Goal: Task Accomplishment & Management: Manage account settings

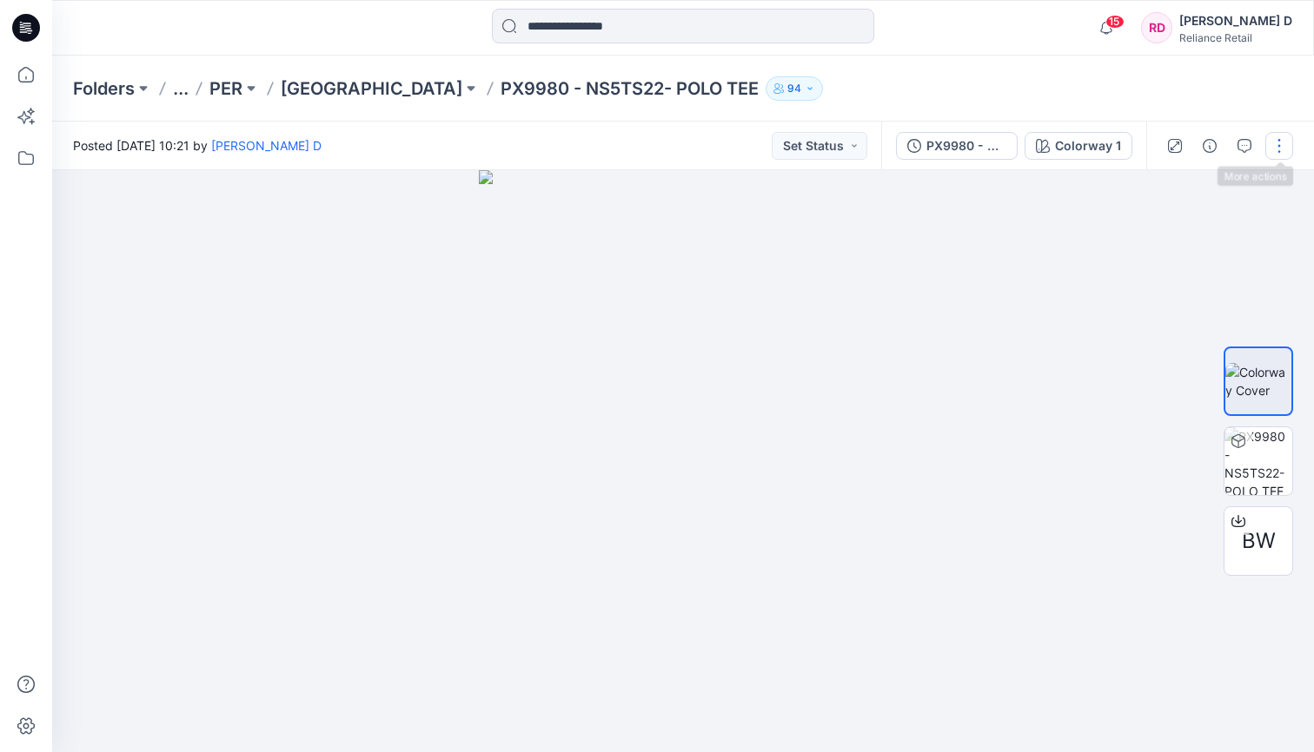
click at [1278, 145] on button "button" at bounding box center [1279, 146] width 28 height 28
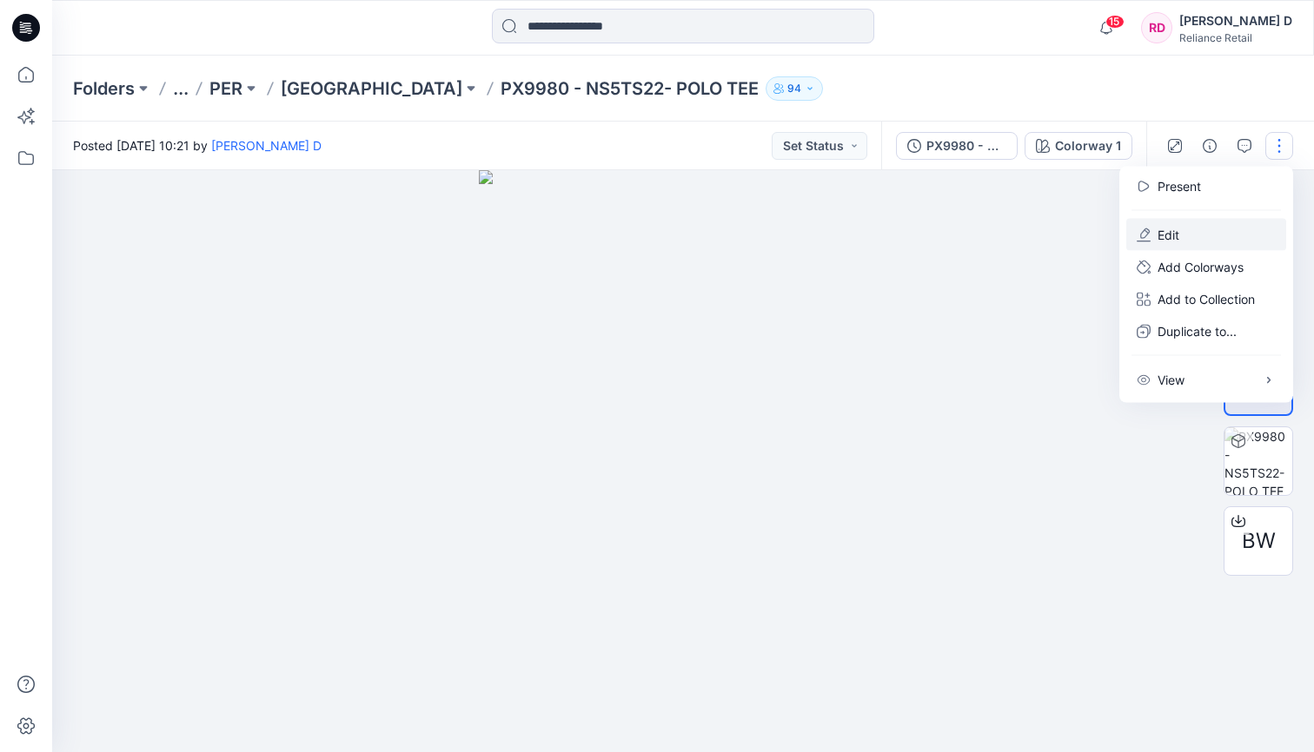
click at [1192, 222] on button "Edit" at bounding box center [1206, 235] width 160 height 32
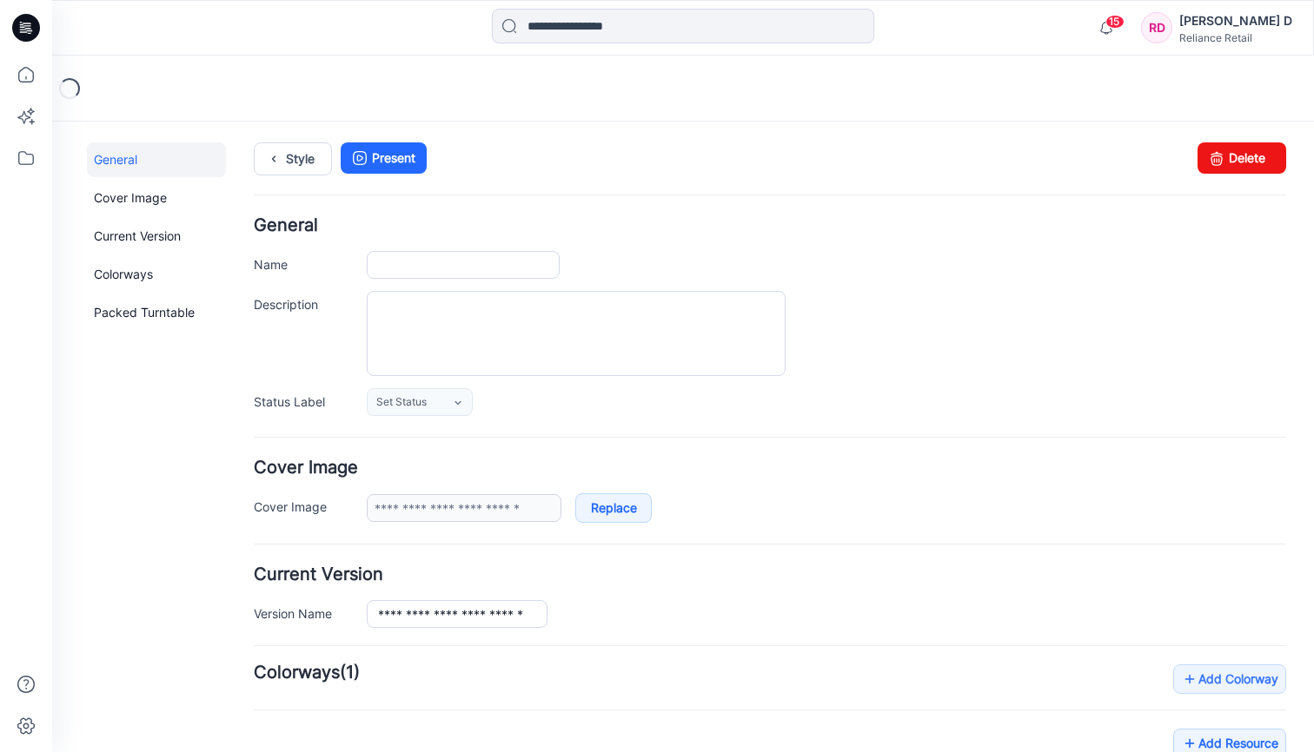
type input "**********"
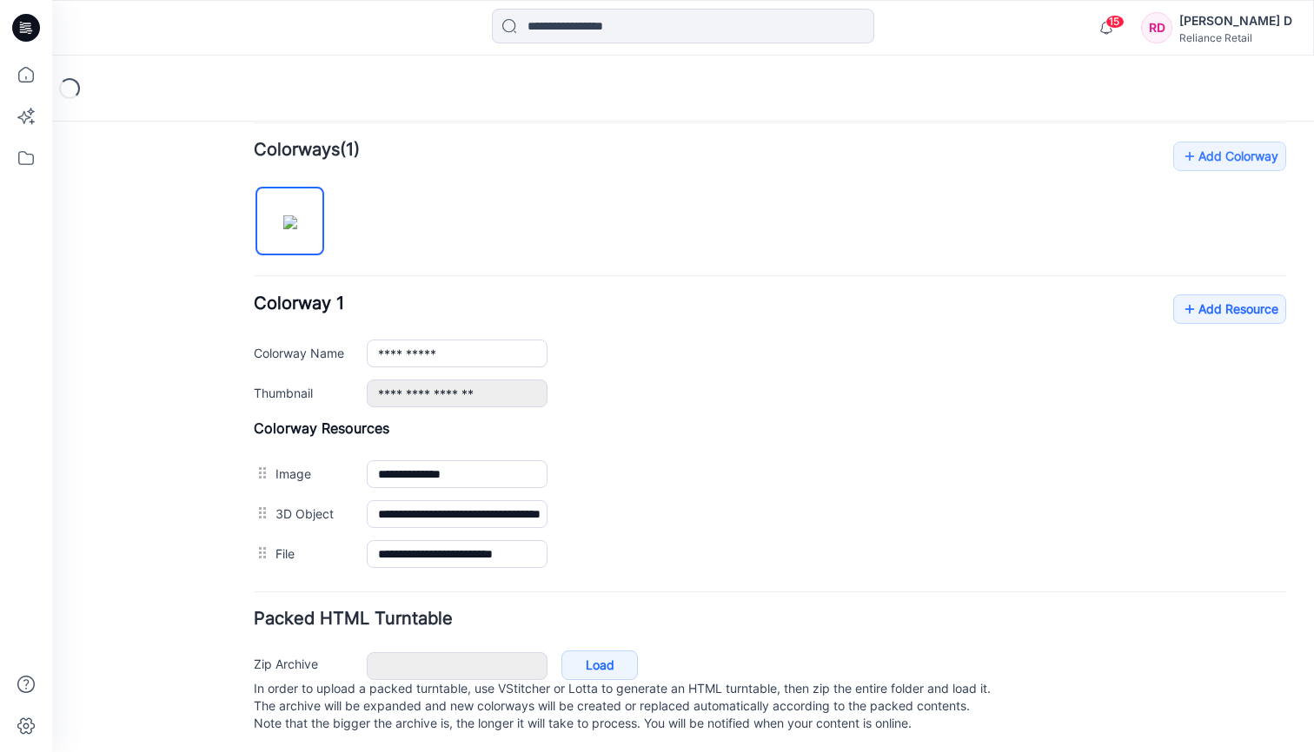
scroll to position [545, 0]
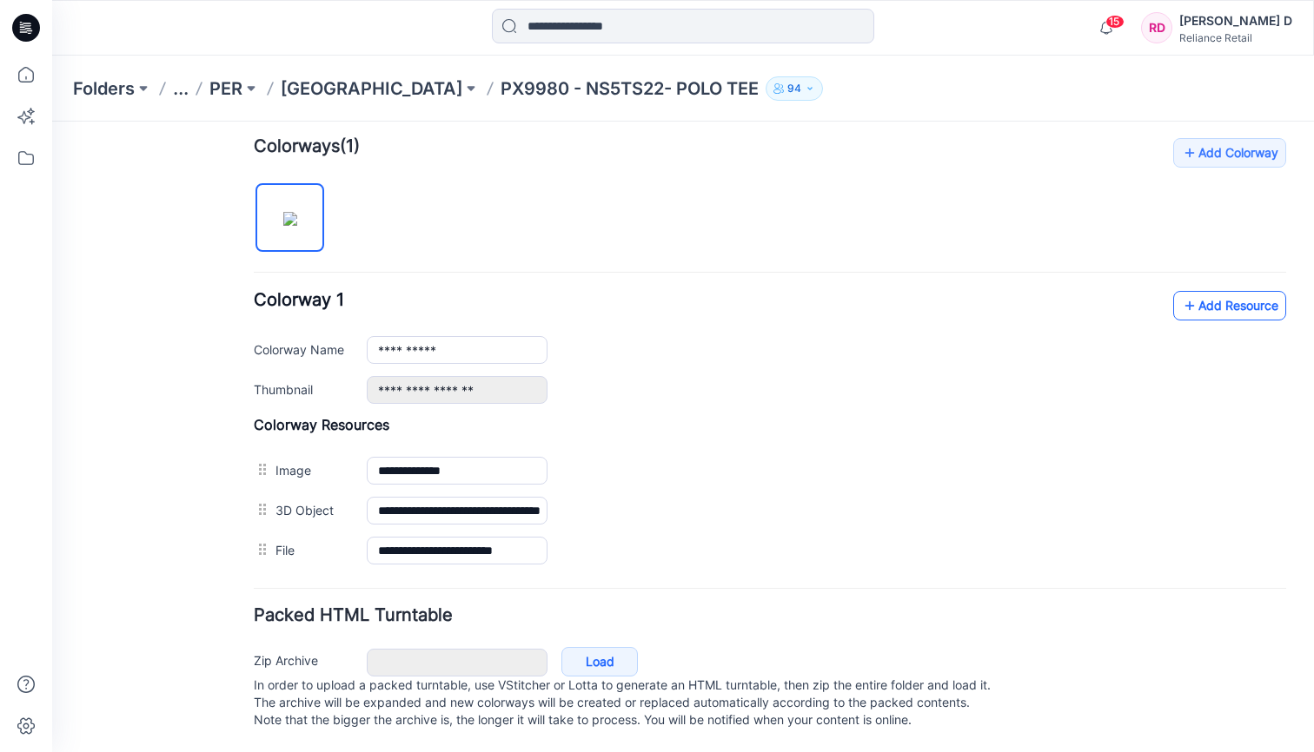
click at [1240, 291] on link "Add Resource" at bounding box center [1229, 306] width 113 height 30
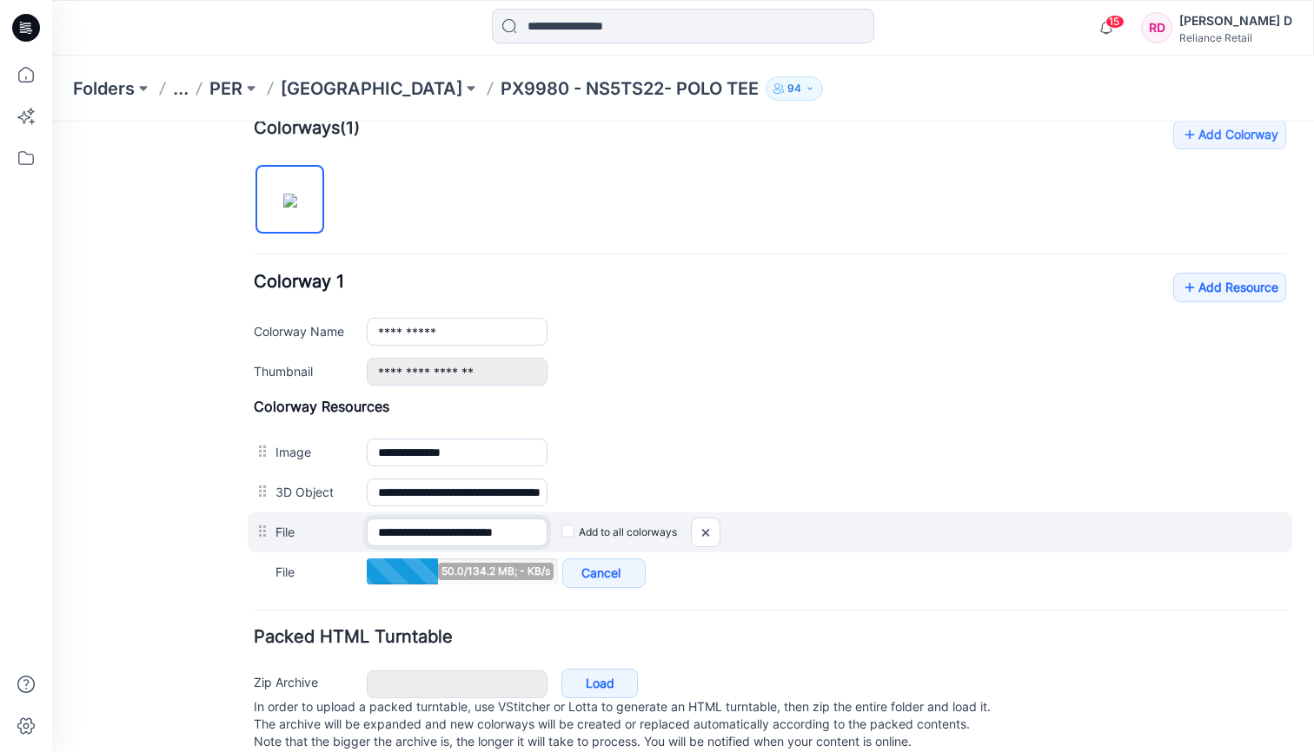
click at [530, 533] on input "**********" at bounding box center [457, 533] width 181 height 28
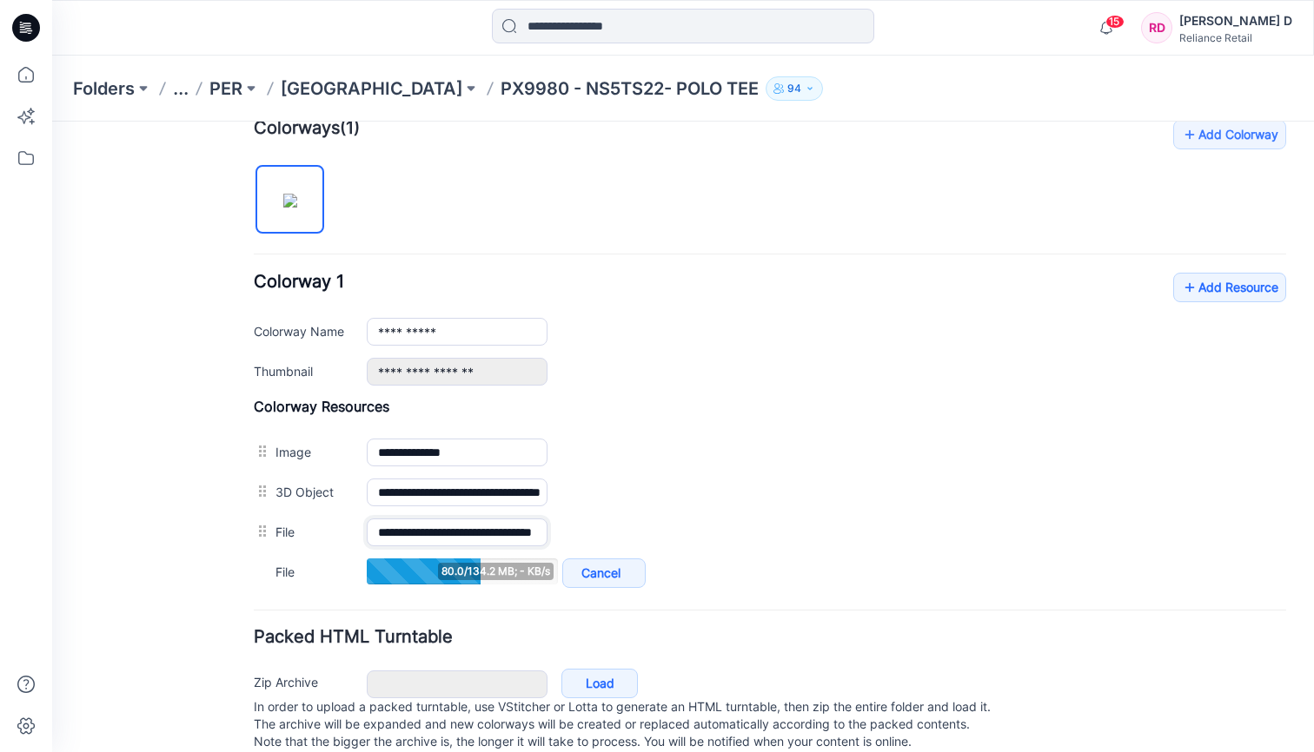
type input "**********"
click at [714, 414] on h4 "Colorway Resources" at bounding box center [770, 406] width 1032 height 17
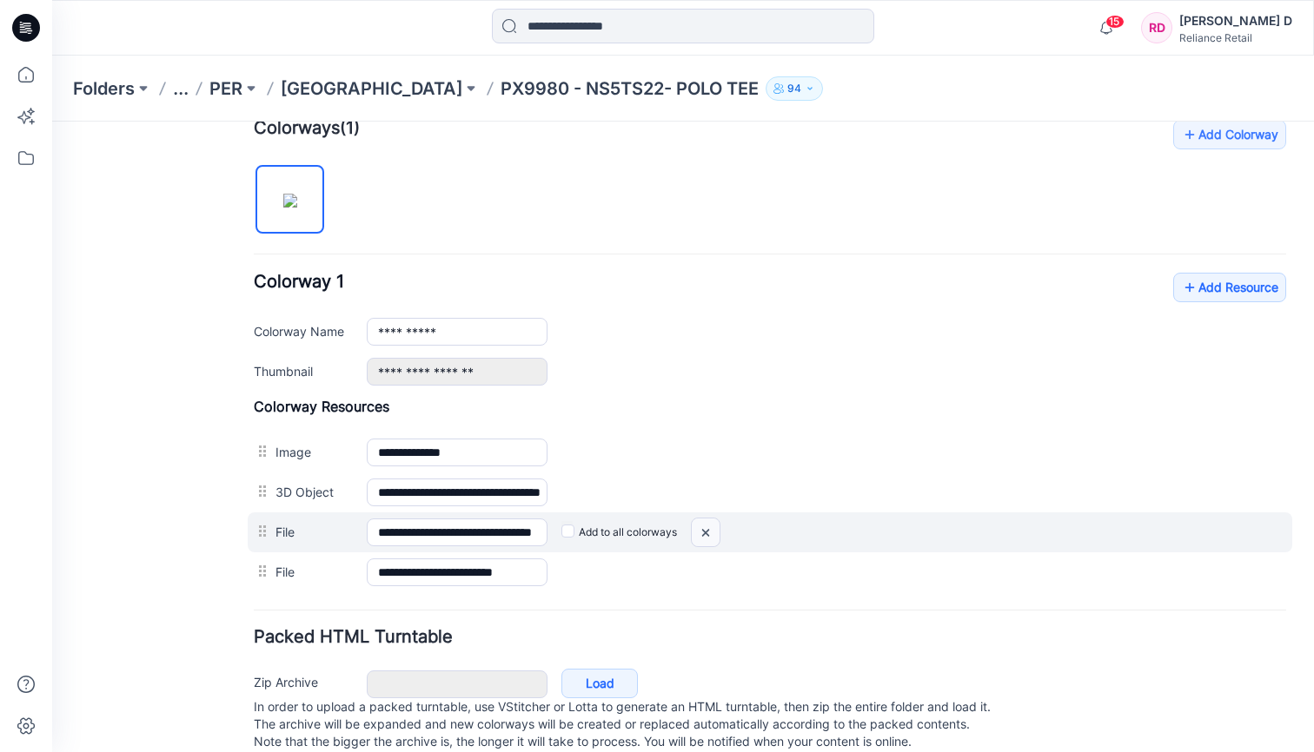
click at [706, 533] on img at bounding box center [706, 533] width 28 height 29
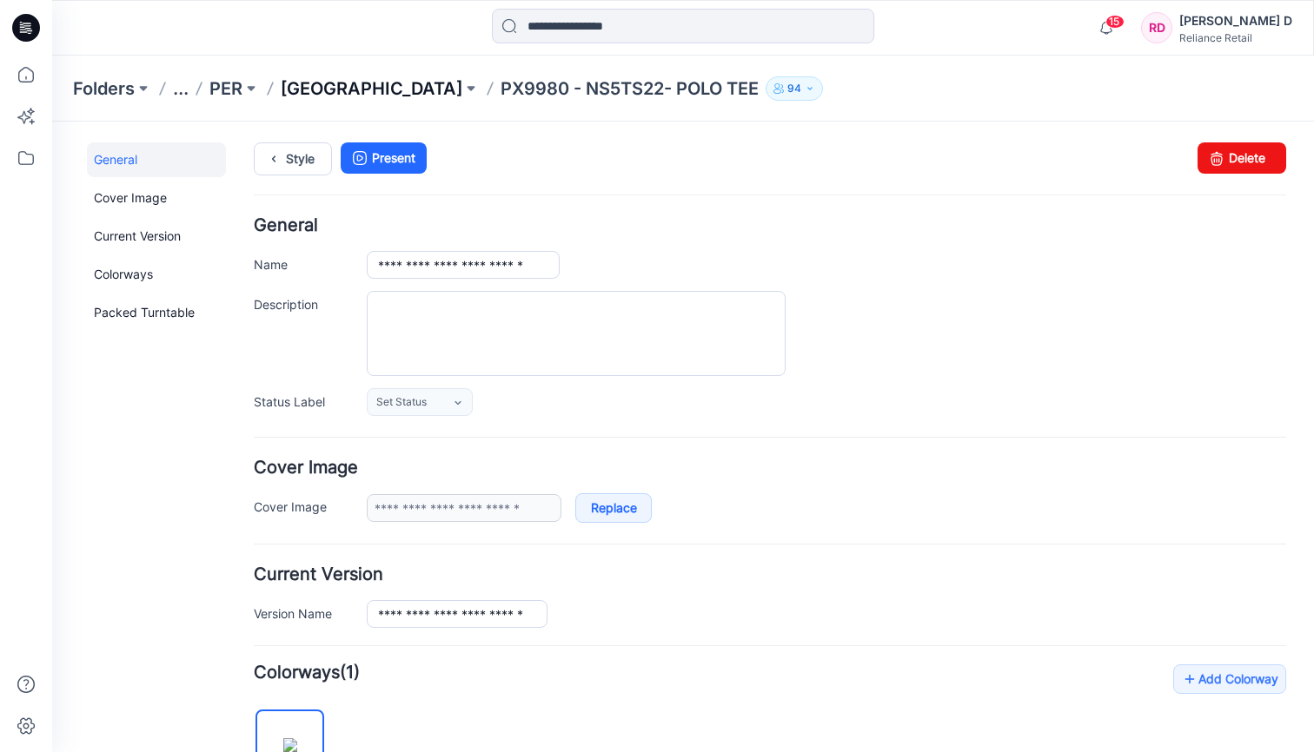
click at [381, 89] on p "[GEOGRAPHIC_DATA]" at bounding box center [372, 88] width 182 height 24
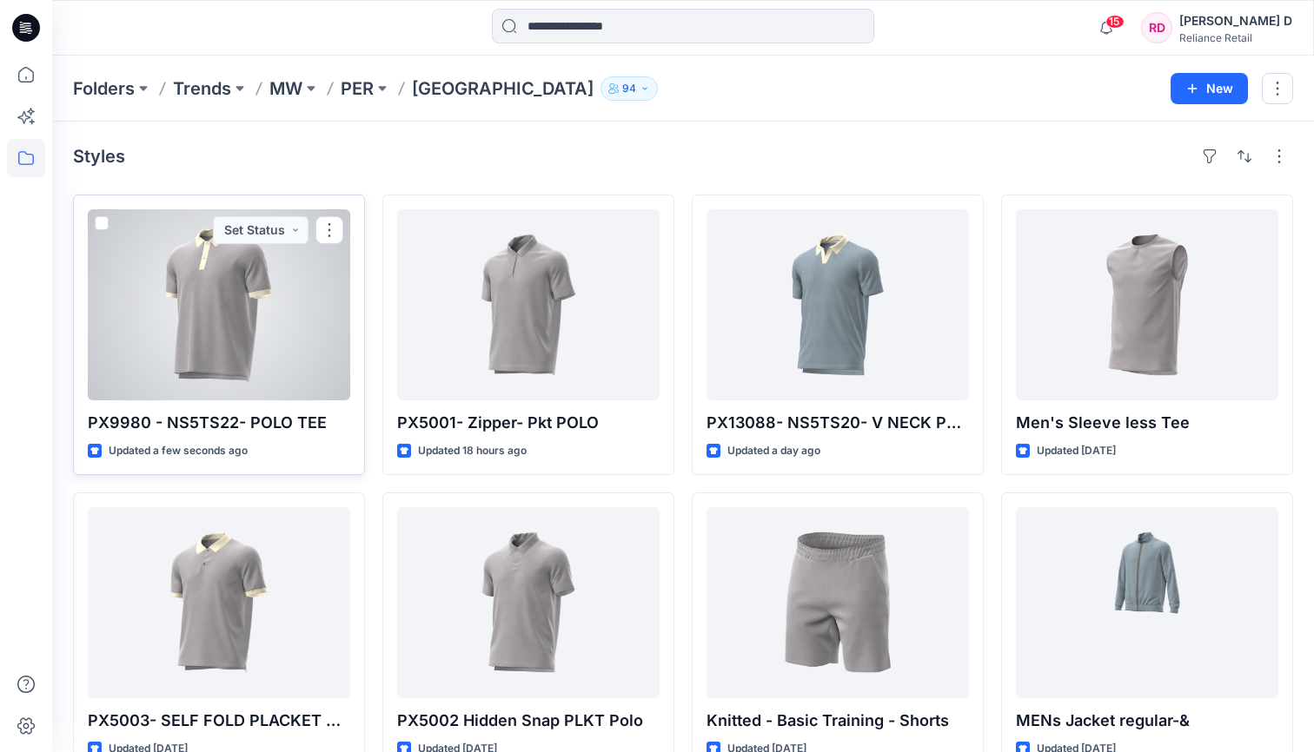
click at [279, 324] on div at bounding box center [219, 304] width 262 height 191
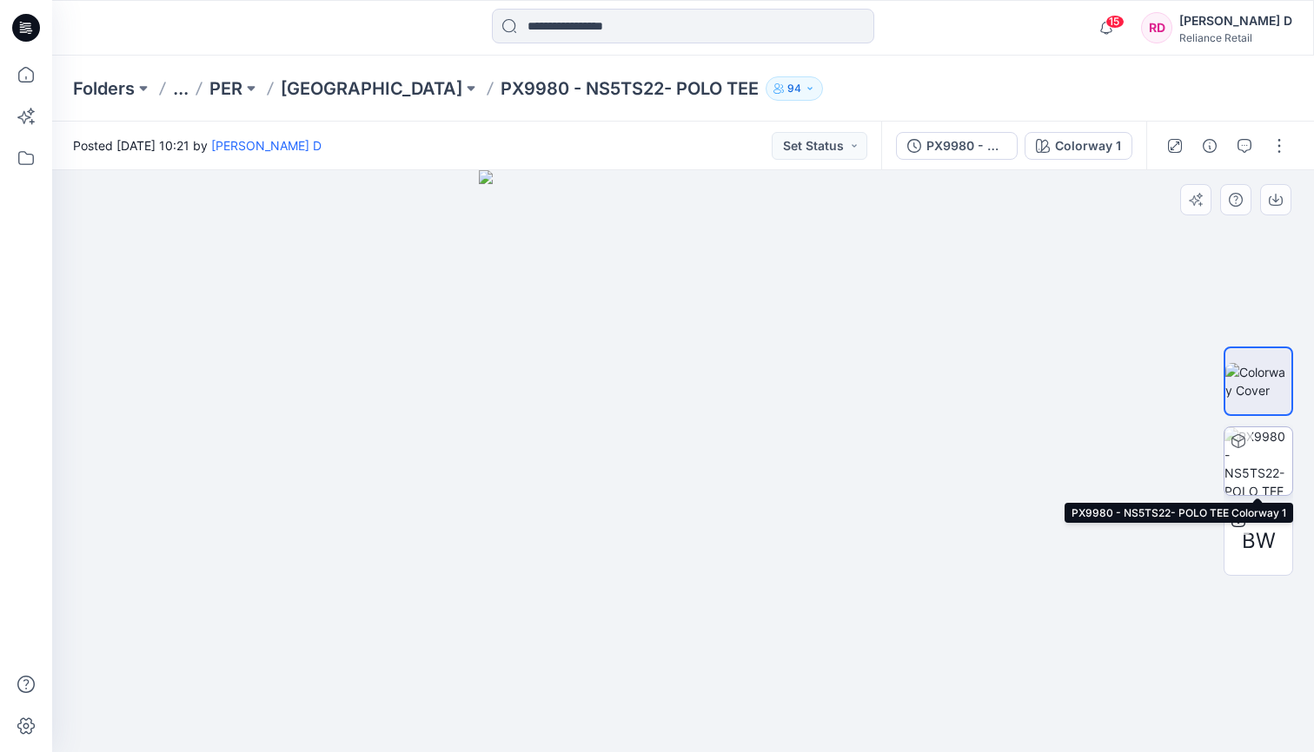
click at [1264, 447] on img at bounding box center [1258, 461] width 68 height 68
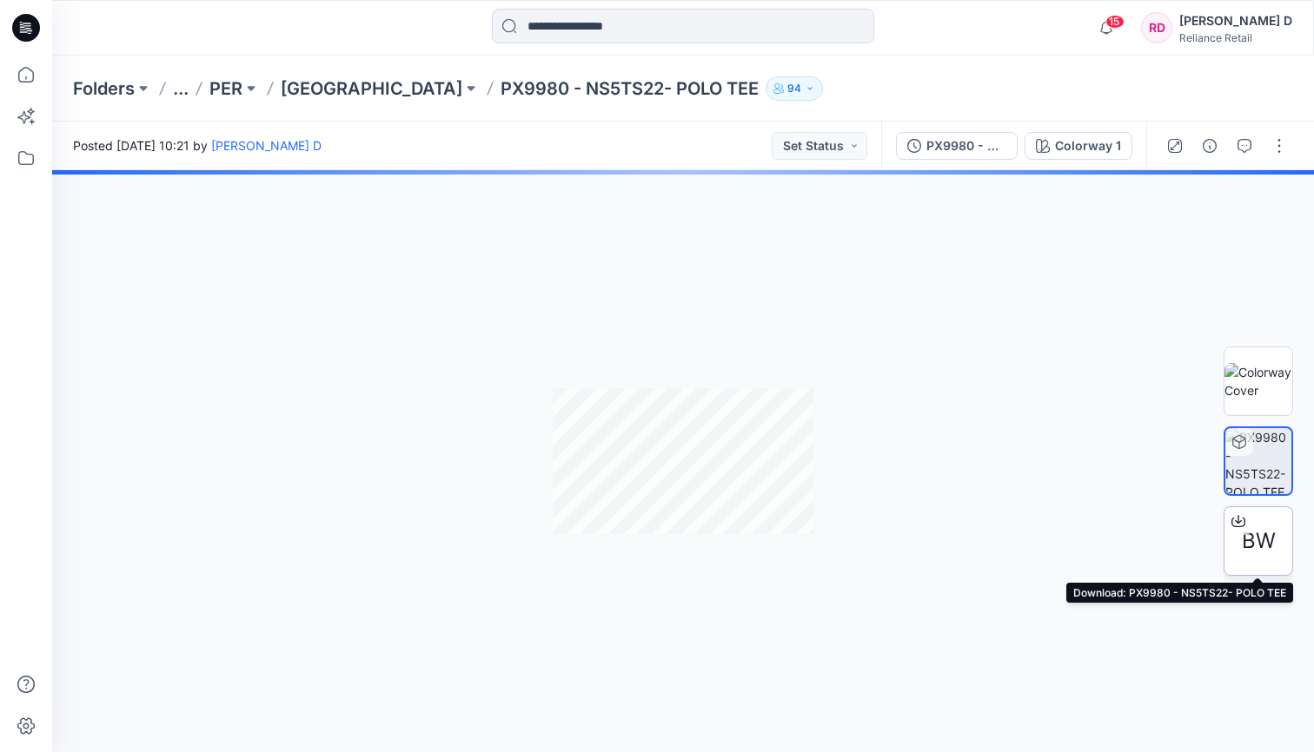
click at [1272, 530] on span "BW" at bounding box center [1258, 541] width 34 height 31
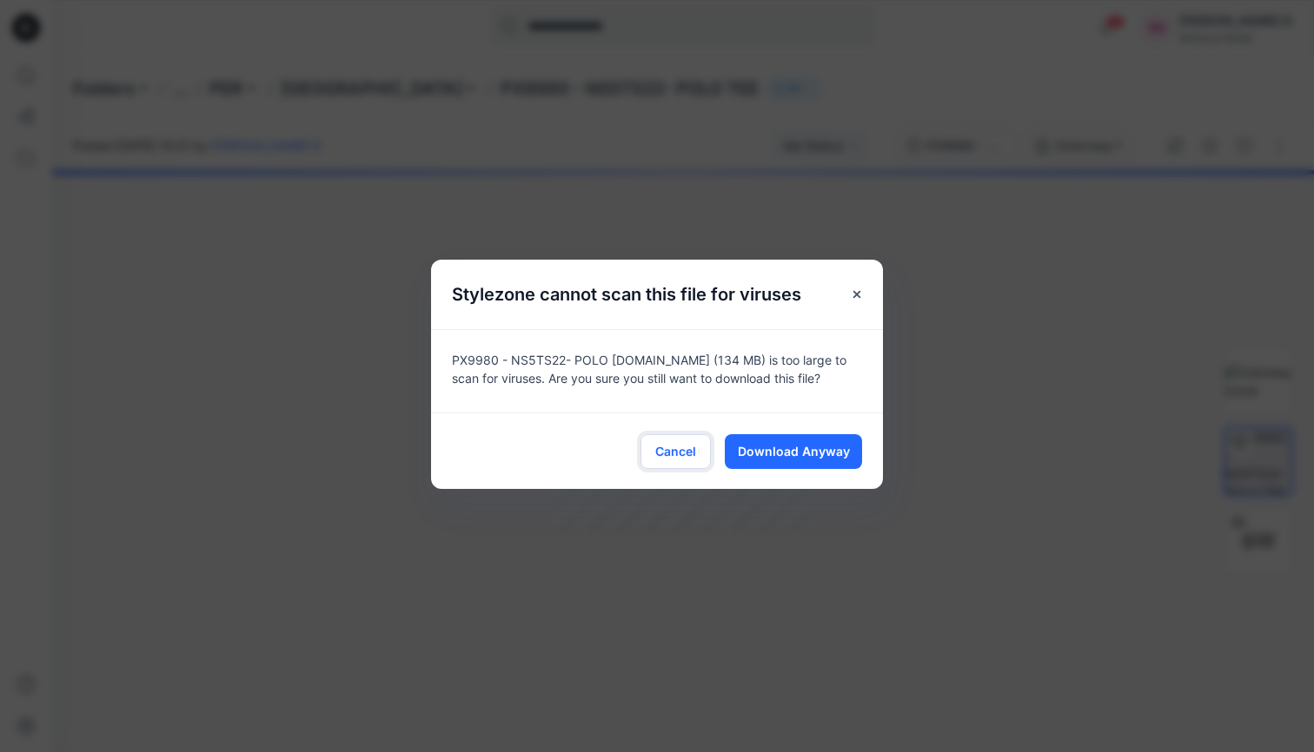
click at [688, 452] on span "Cancel" at bounding box center [675, 451] width 41 height 18
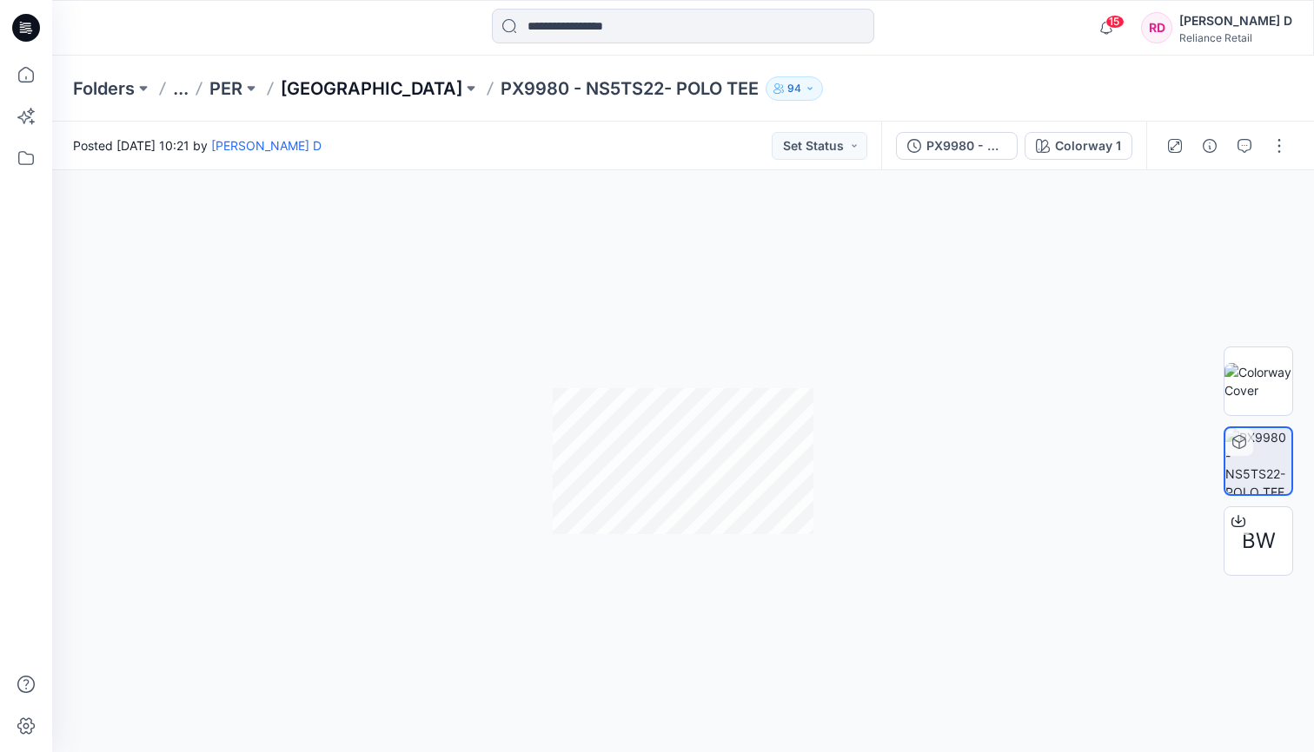
click at [366, 96] on p "[GEOGRAPHIC_DATA]" at bounding box center [372, 88] width 182 height 24
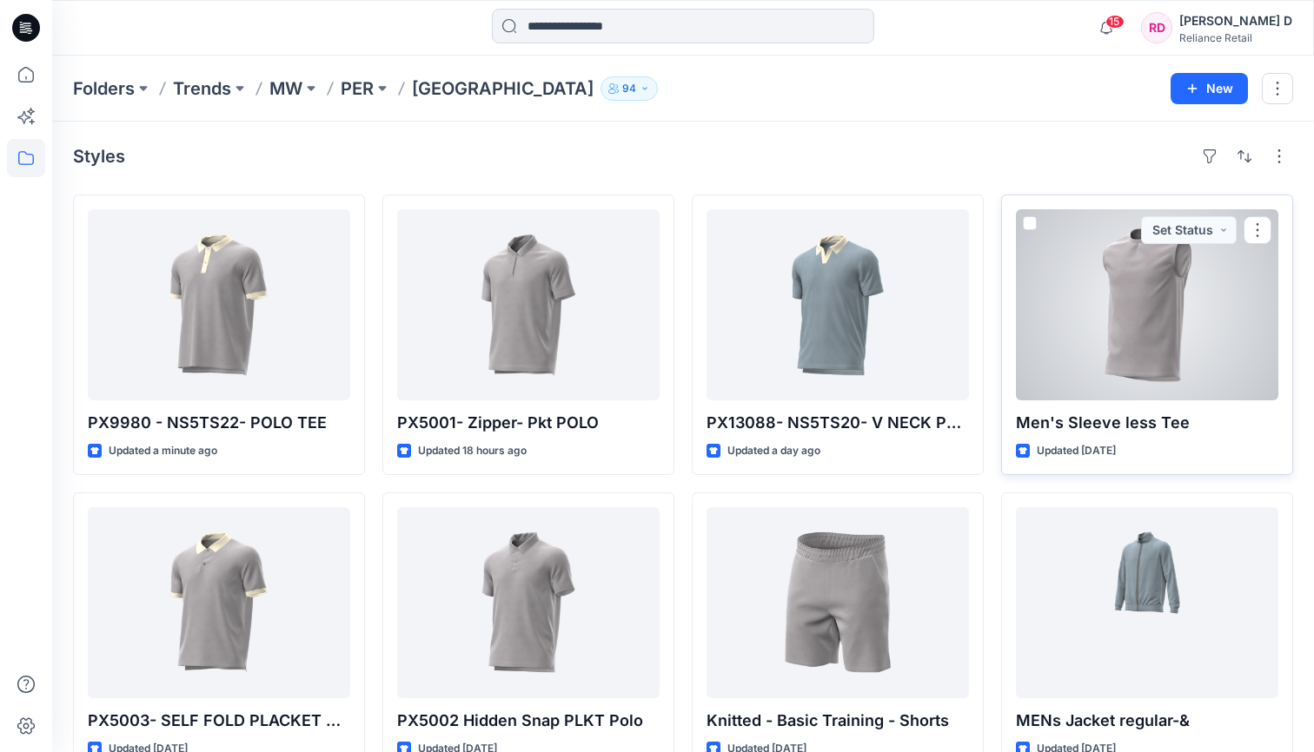
click at [1157, 293] on div at bounding box center [1147, 304] width 262 height 191
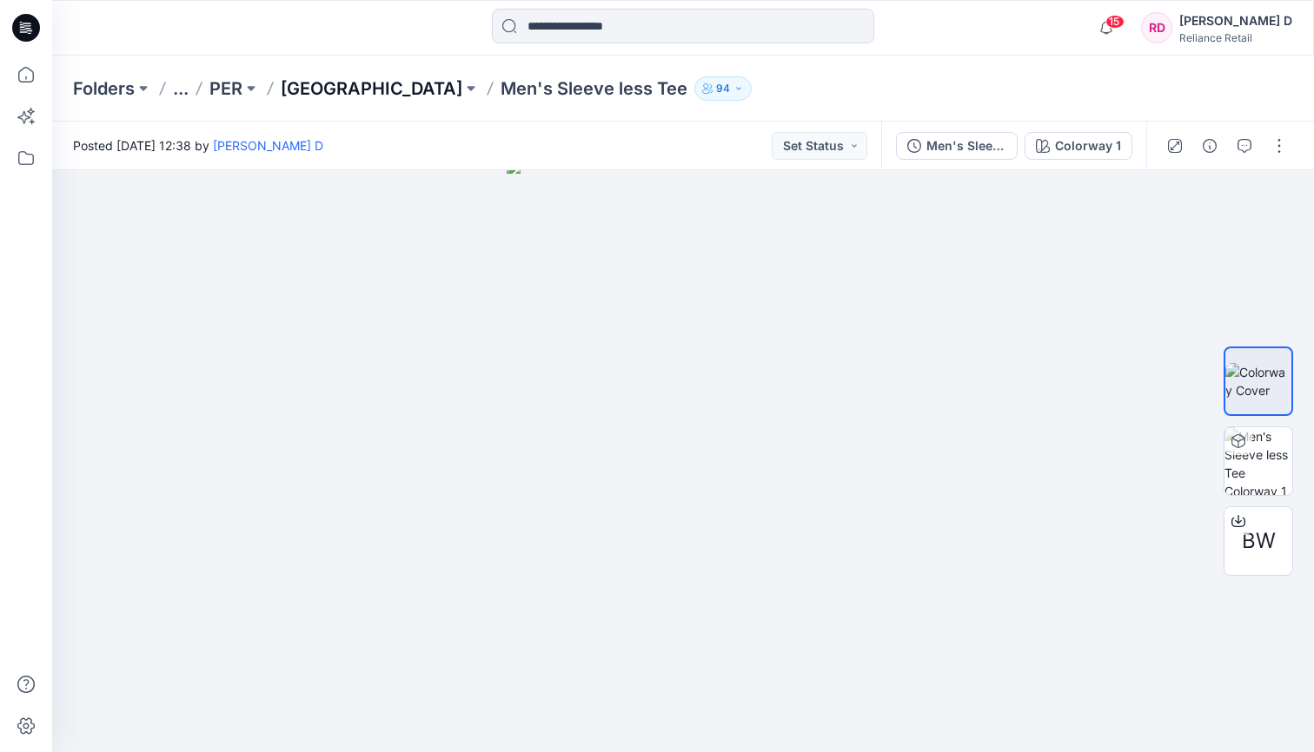
click at [336, 85] on p "[GEOGRAPHIC_DATA]" at bounding box center [372, 88] width 182 height 24
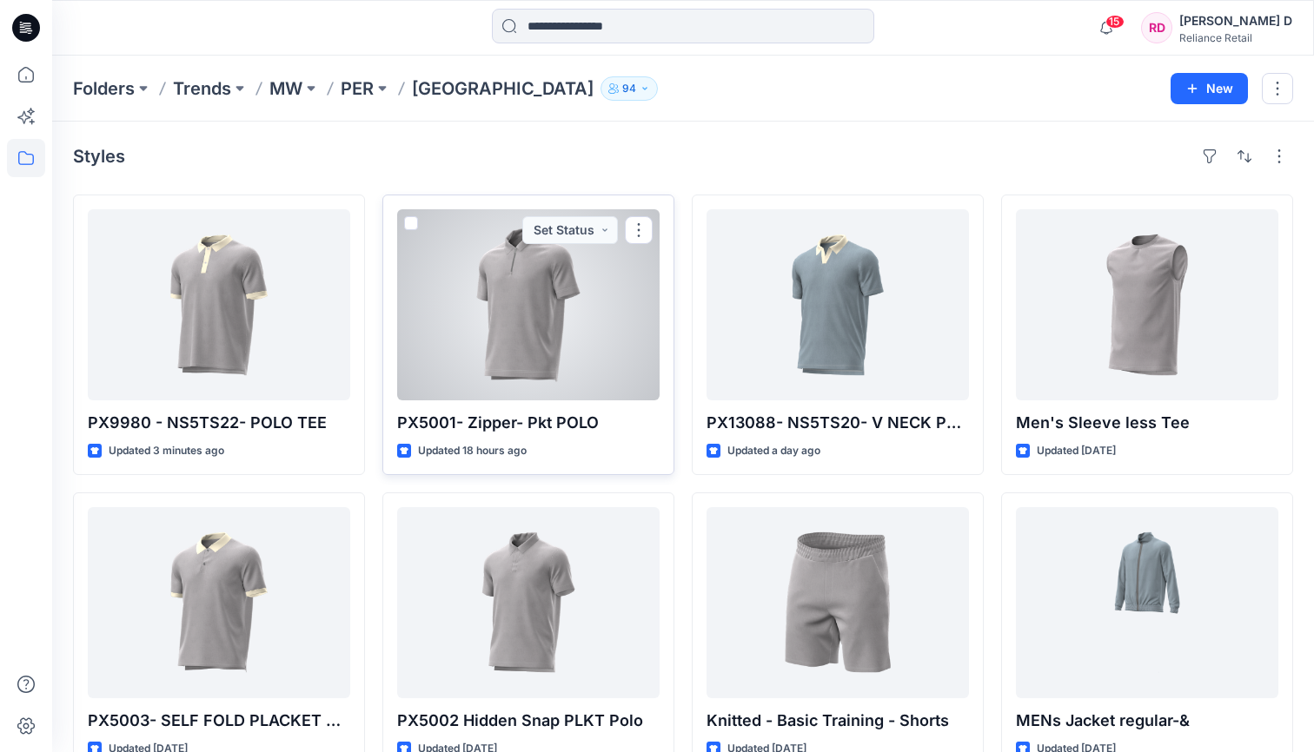
click at [564, 328] on div at bounding box center [528, 304] width 262 height 191
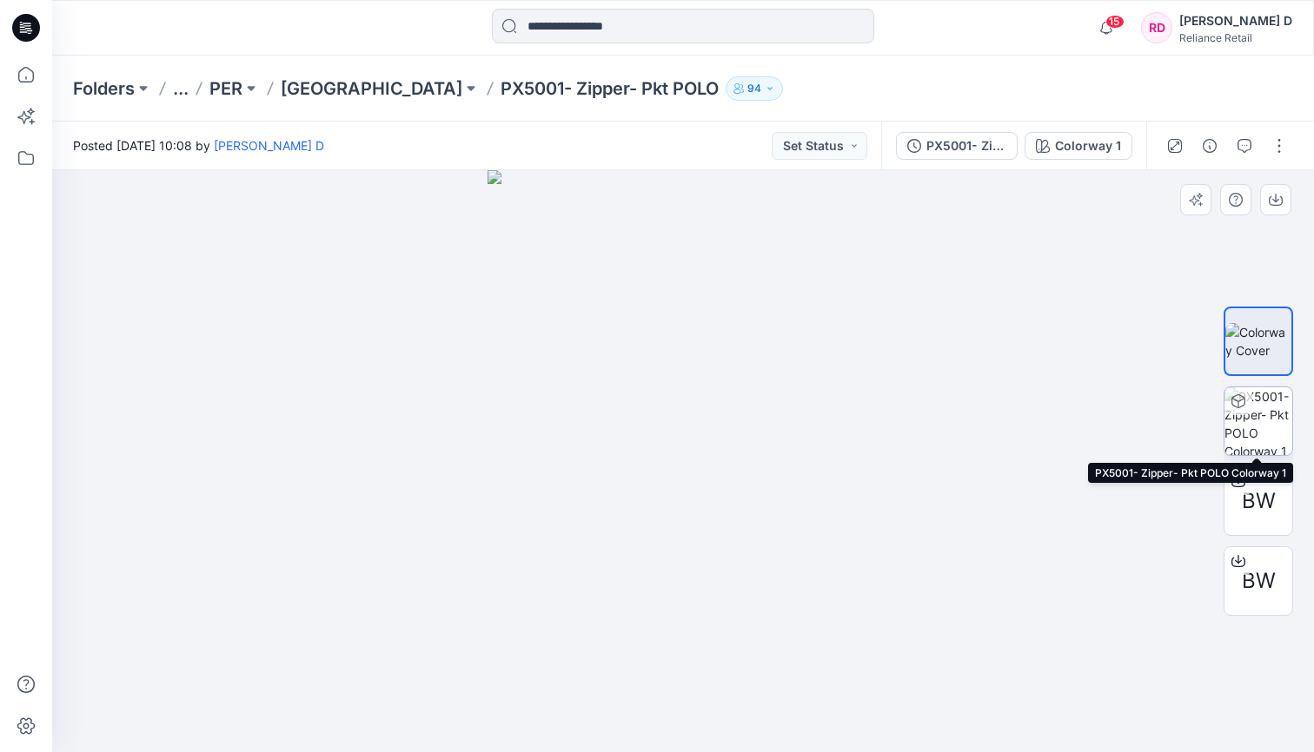
click at [1259, 406] on img at bounding box center [1258, 421] width 68 height 68
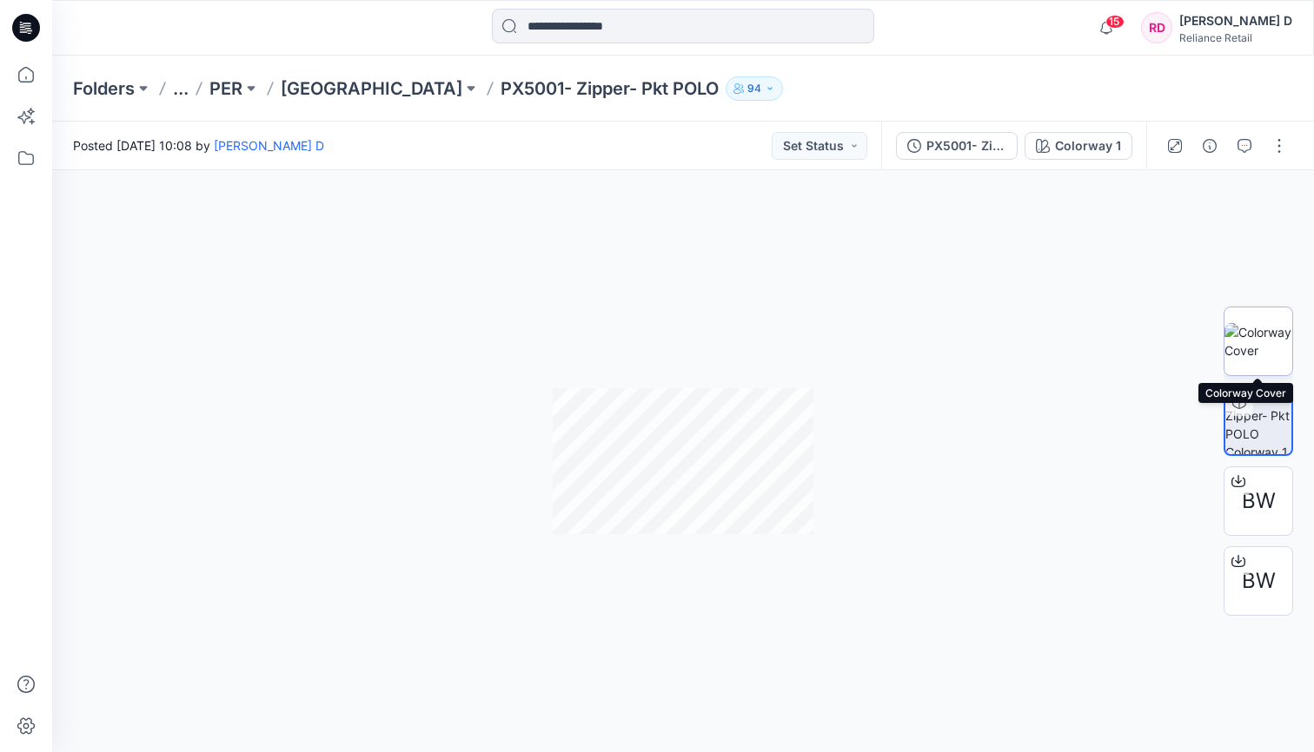
click at [1262, 341] on img at bounding box center [1258, 341] width 68 height 36
click at [1272, 329] on img at bounding box center [1258, 341] width 66 height 36
click at [1267, 339] on img at bounding box center [1258, 341] width 66 height 36
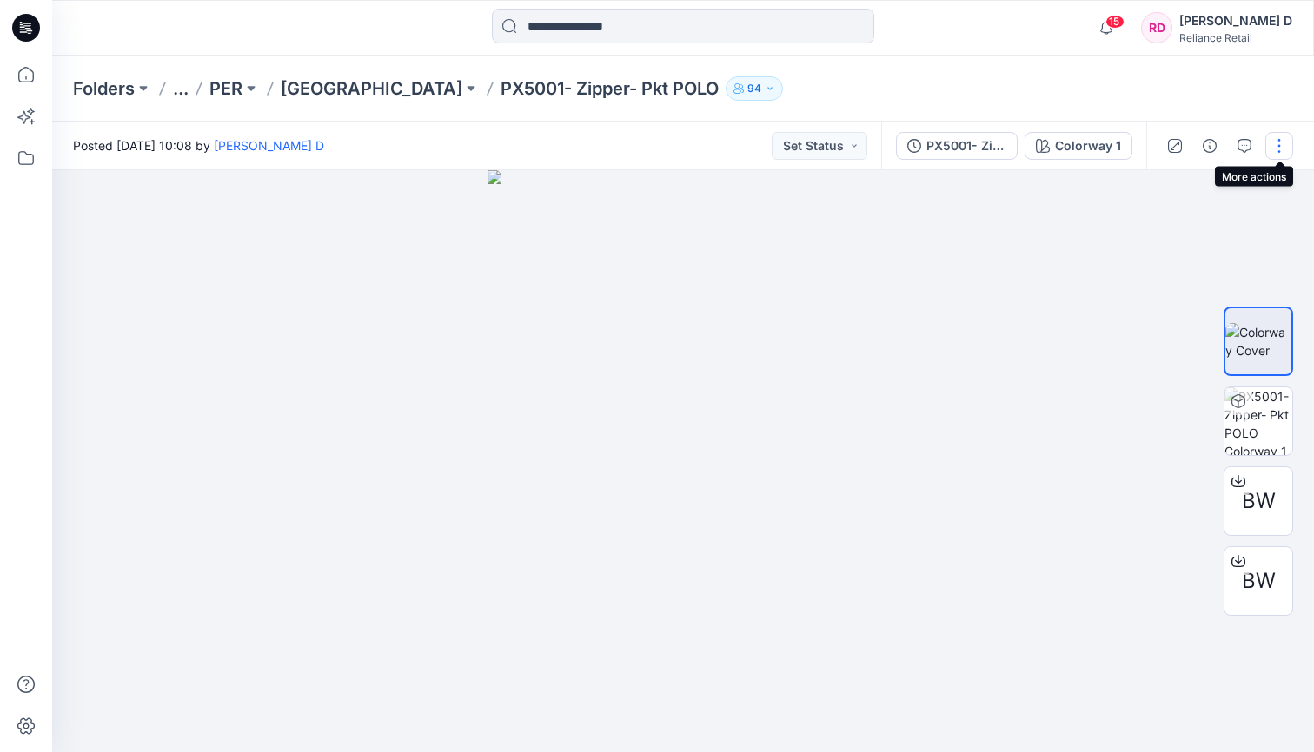
click at [1277, 146] on button "button" at bounding box center [1279, 146] width 28 height 28
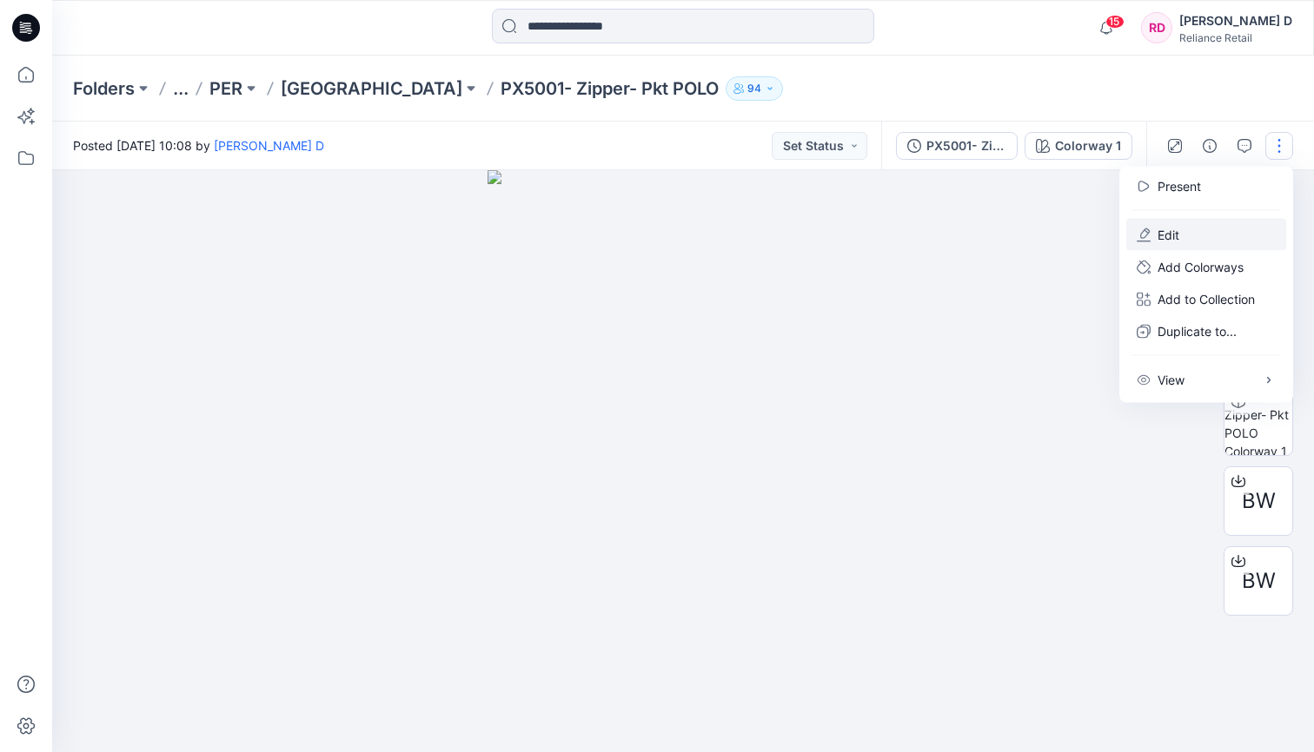
click at [1177, 228] on p "Edit" at bounding box center [1168, 235] width 22 height 18
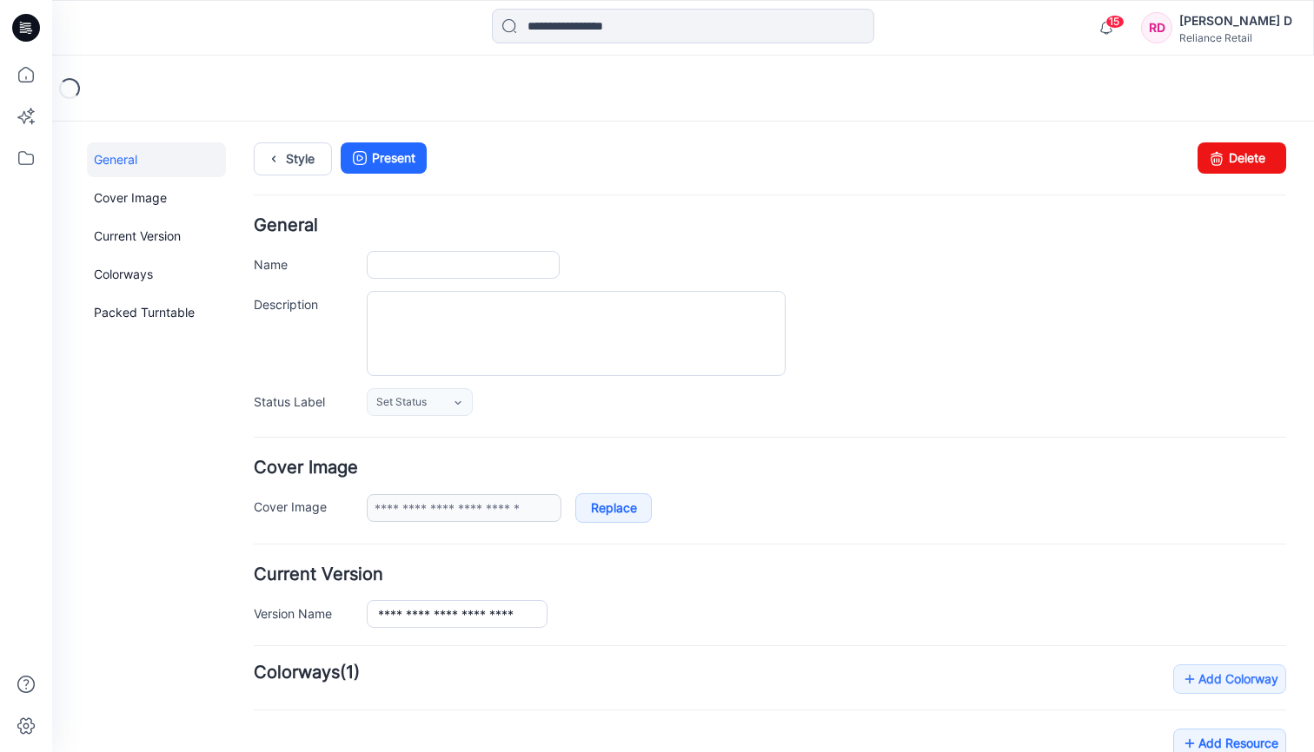
type input "**********"
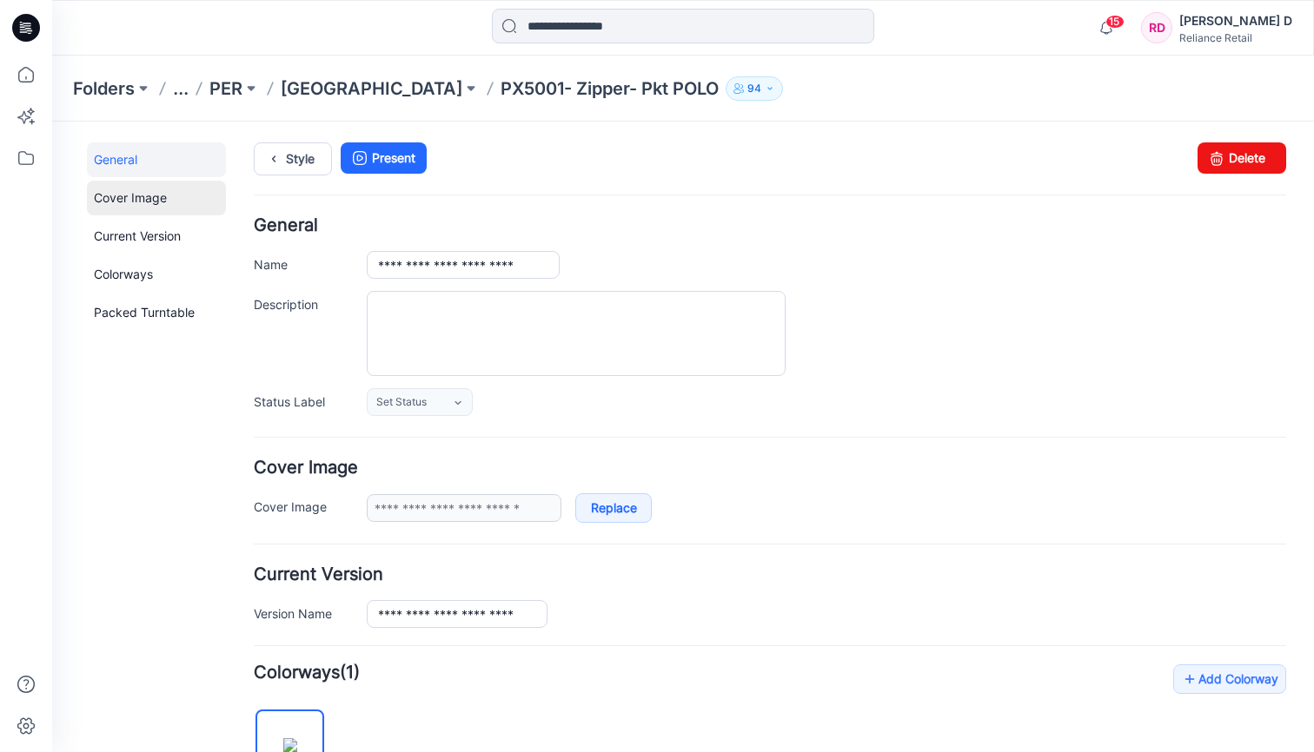
click at [156, 200] on link "Cover Image" at bounding box center [156, 198] width 139 height 35
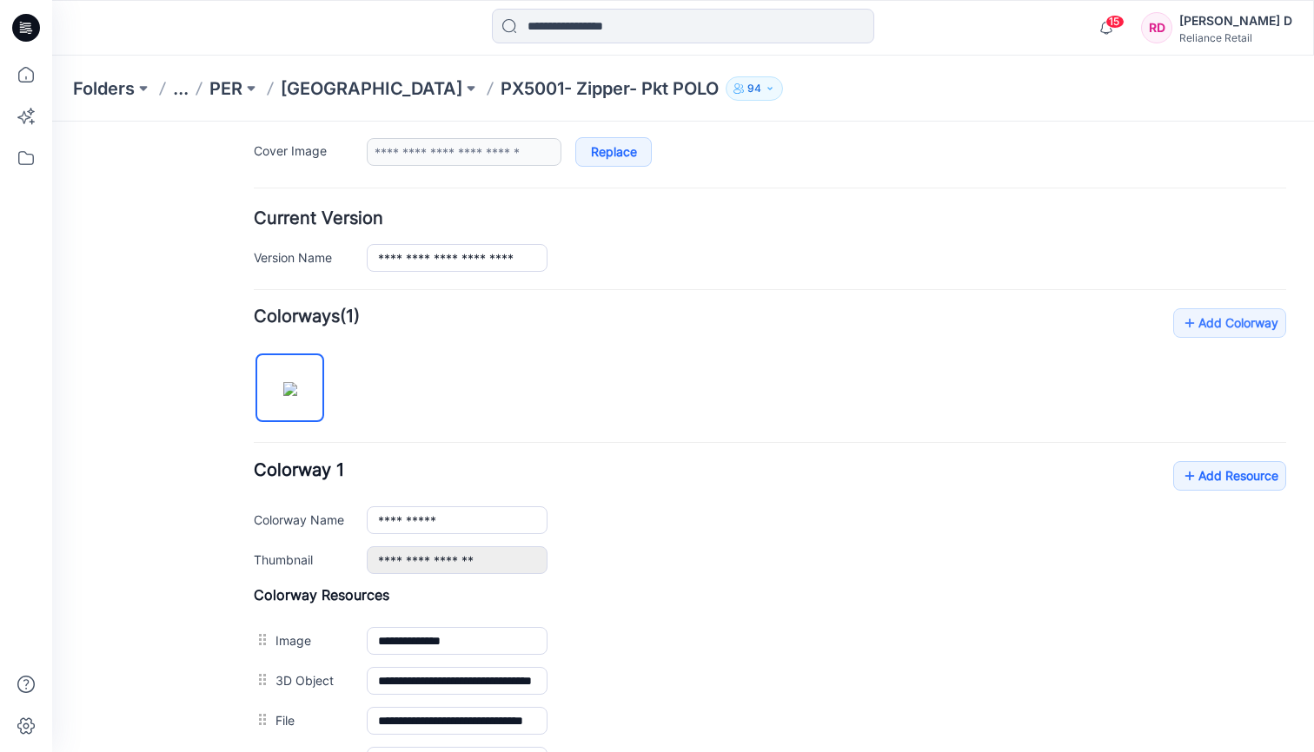
scroll to position [357, 0]
click at [1238, 321] on link "Add Colorway" at bounding box center [1229, 323] width 113 height 30
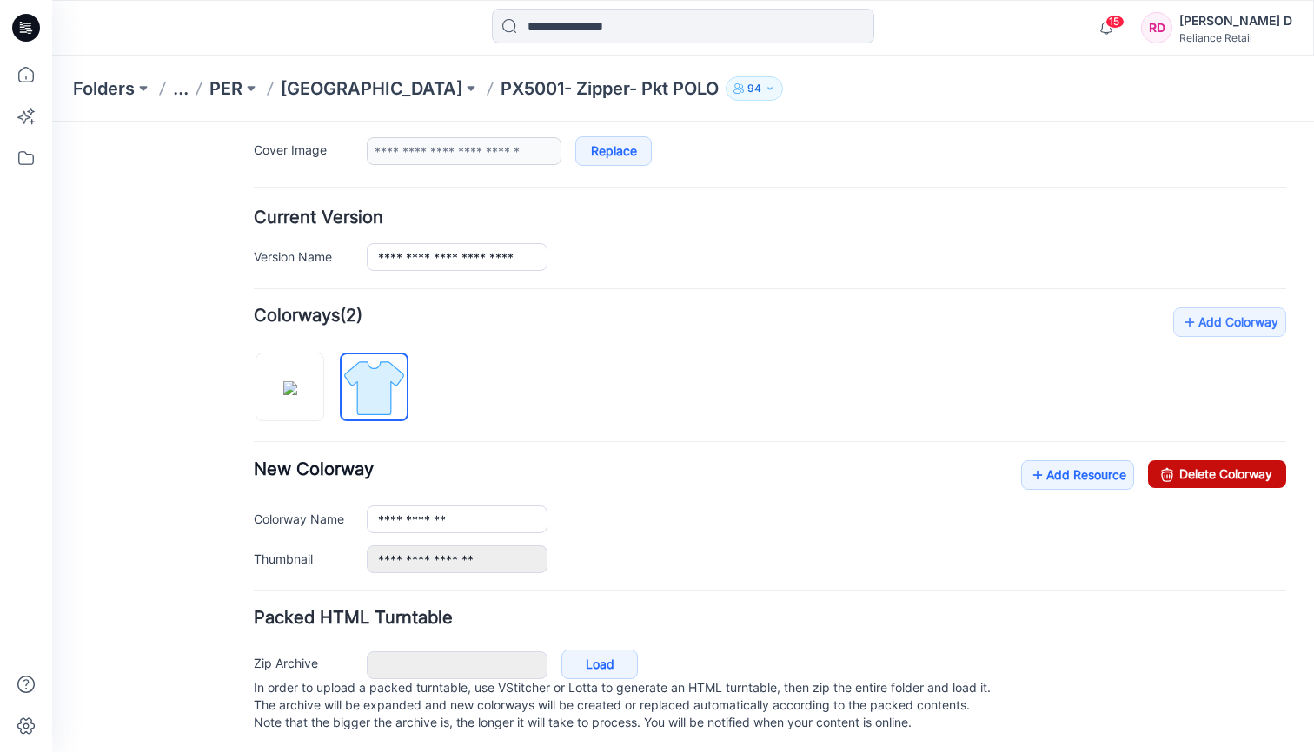
click at [1225, 470] on link "Delete Colorway" at bounding box center [1217, 474] width 138 height 28
type input "**********"
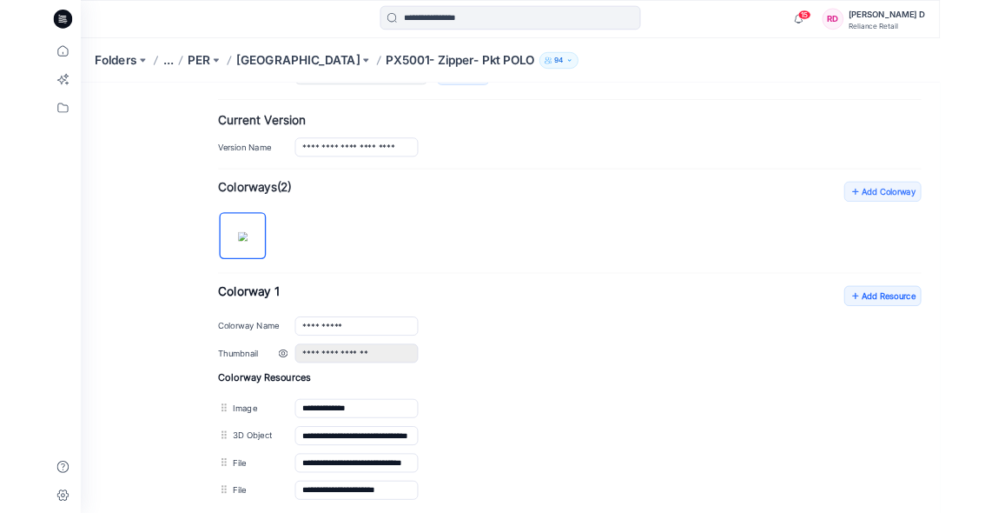
scroll to position [0, 0]
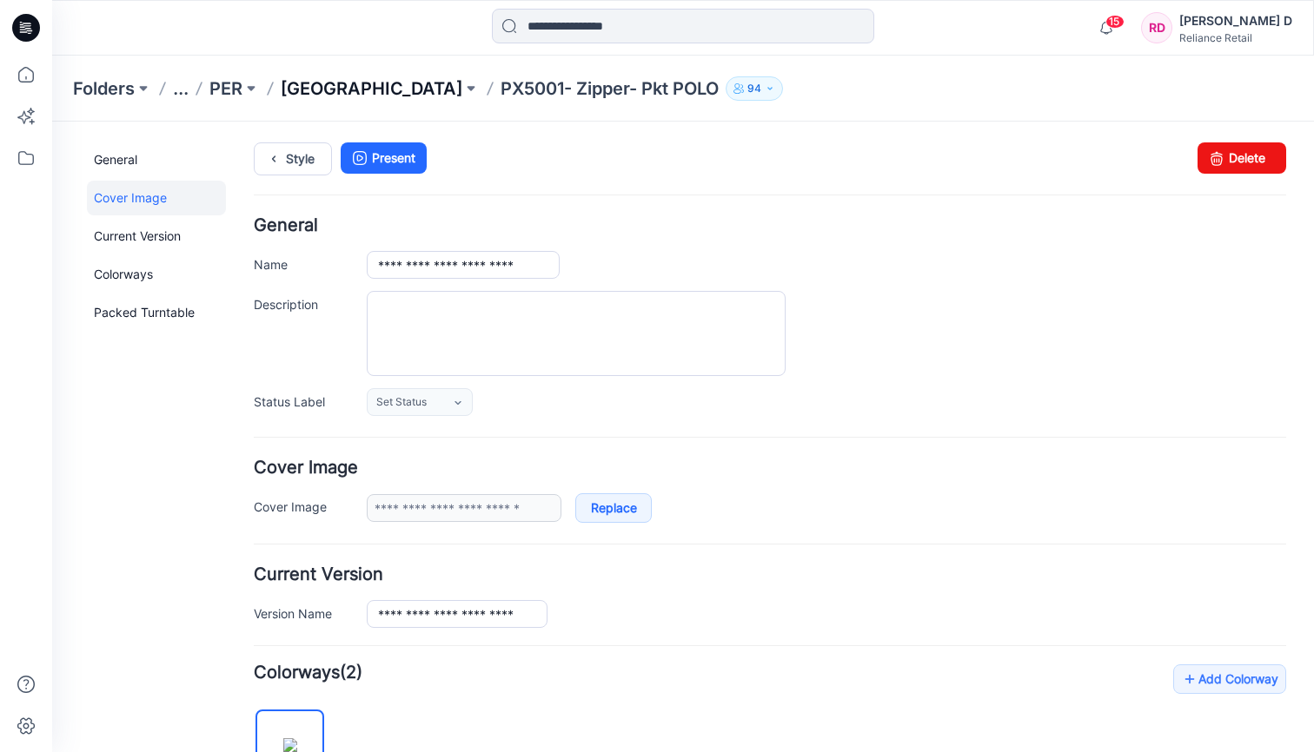
click at [362, 91] on p "[GEOGRAPHIC_DATA]" at bounding box center [372, 88] width 182 height 24
